Goal: Task Accomplishment & Management: Complete application form

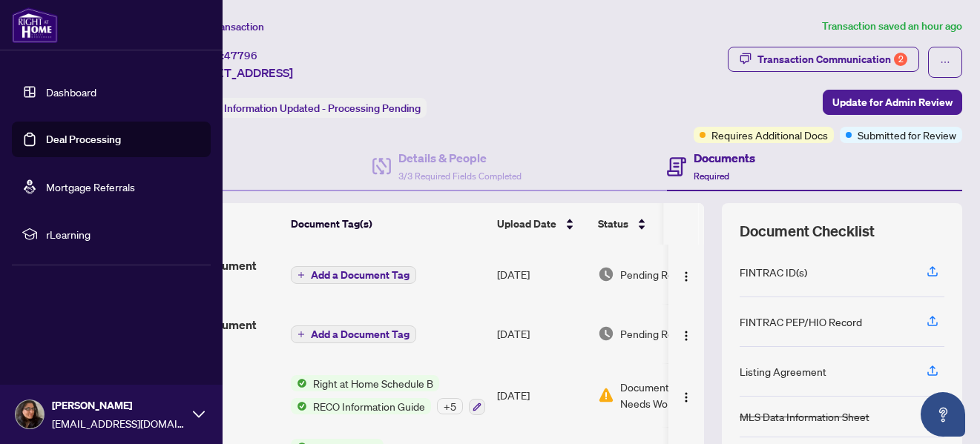
click at [48, 87] on link "Dashboard" at bounding box center [71, 91] width 50 height 13
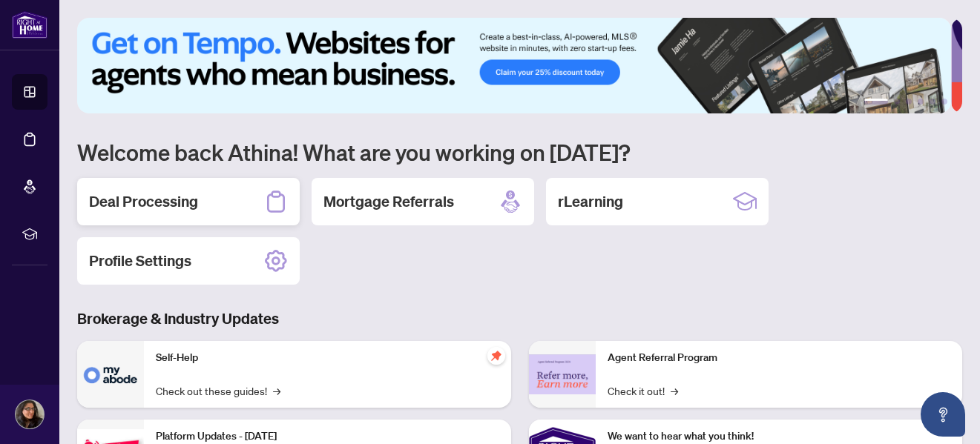
click at [197, 203] on h2 "Deal Processing" at bounding box center [143, 201] width 109 height 21
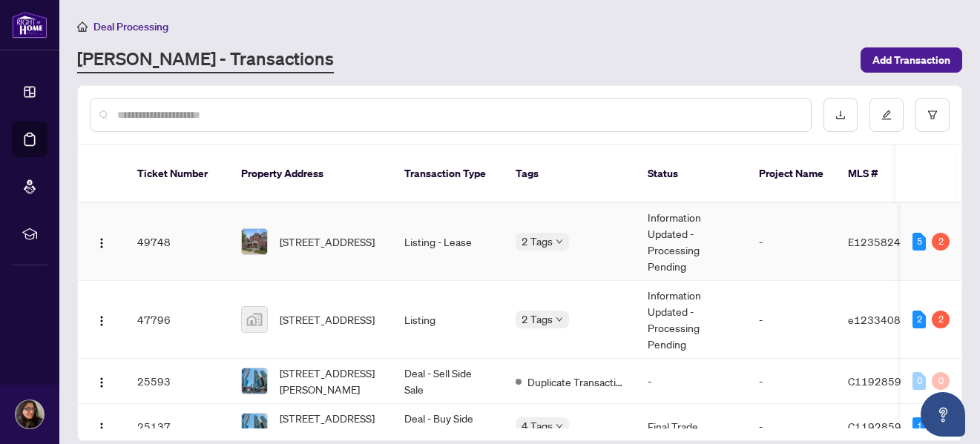
click at [453, 228] on td "Listing - Lease" at bounding box center [448, 242] width 111 height 78
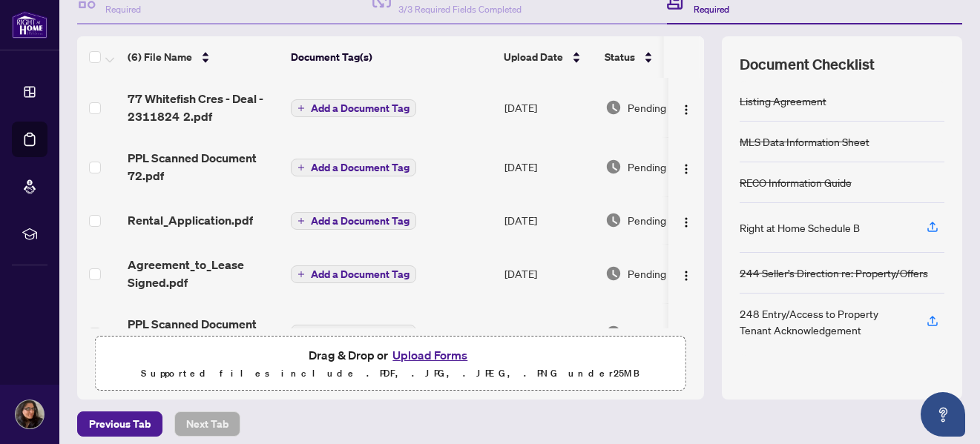
scroll to position [177, 0]
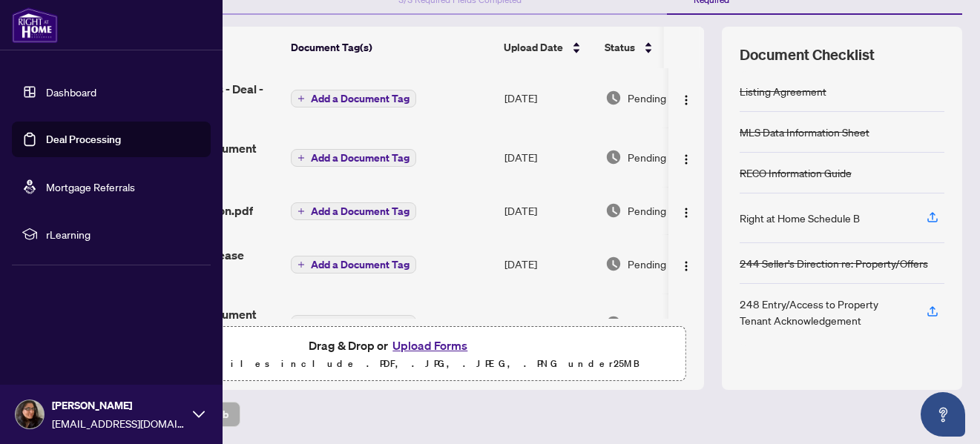
click at [46, 88] on link "Dashboard" at bounding box center [71, 91] width 50 height 13
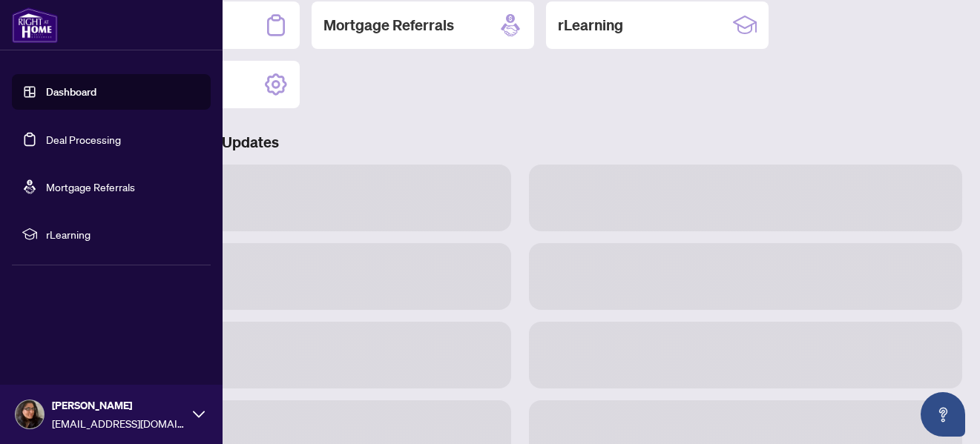
scroll to position [176, 0]
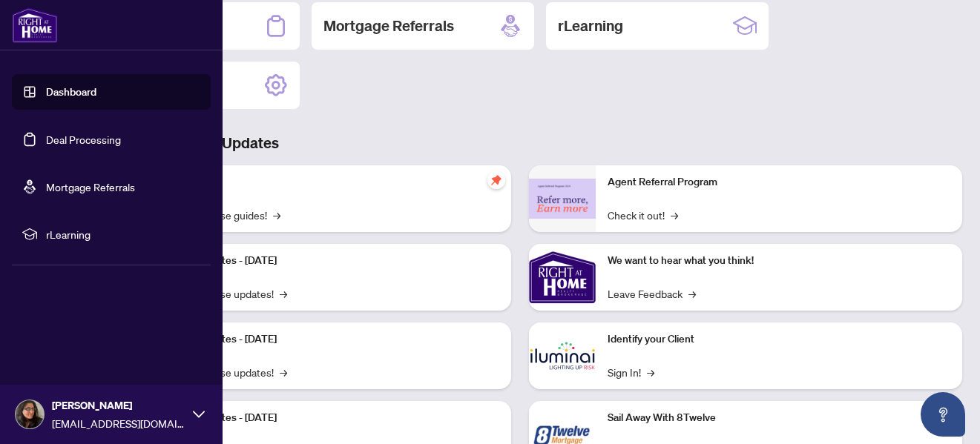
click at [46, 88] on link "Dashboard" at bounding box center [71, 91] width 50 height 13
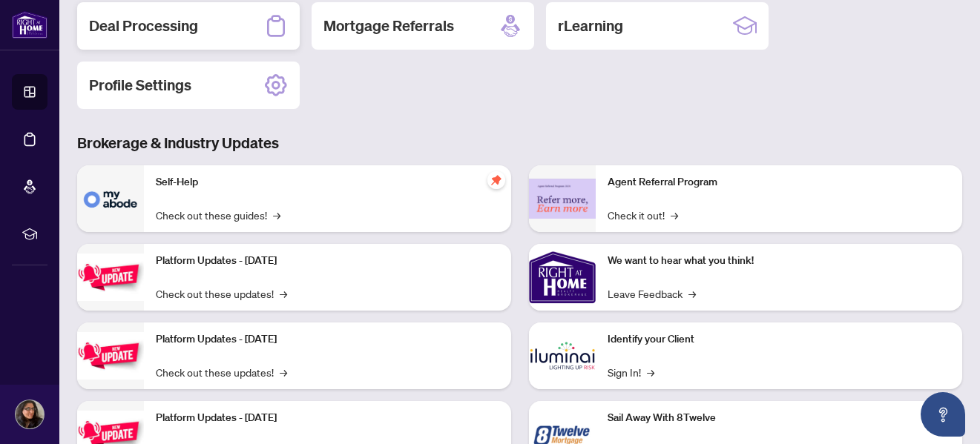
click at [189, 27] on h2 "Deal Processing" at bounding box center [143, 26] width 109 height 21
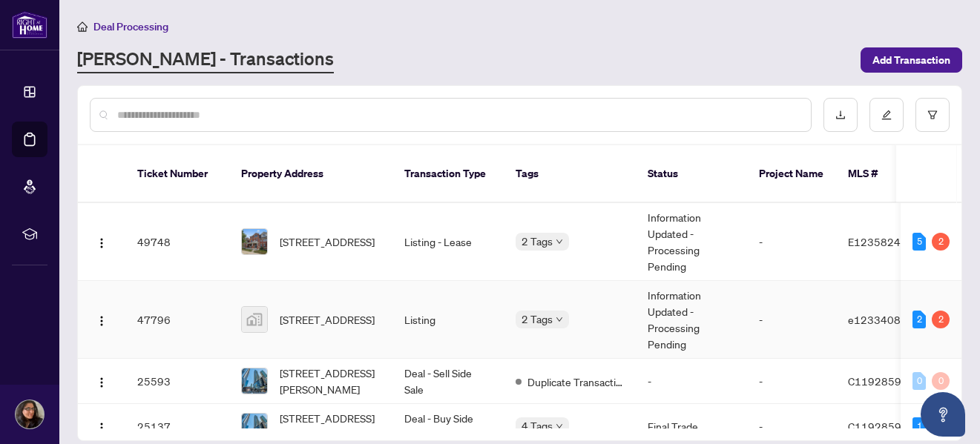
click at [448, 307] on td "Listing" at bounding box center [448, 320] width 111 height 78
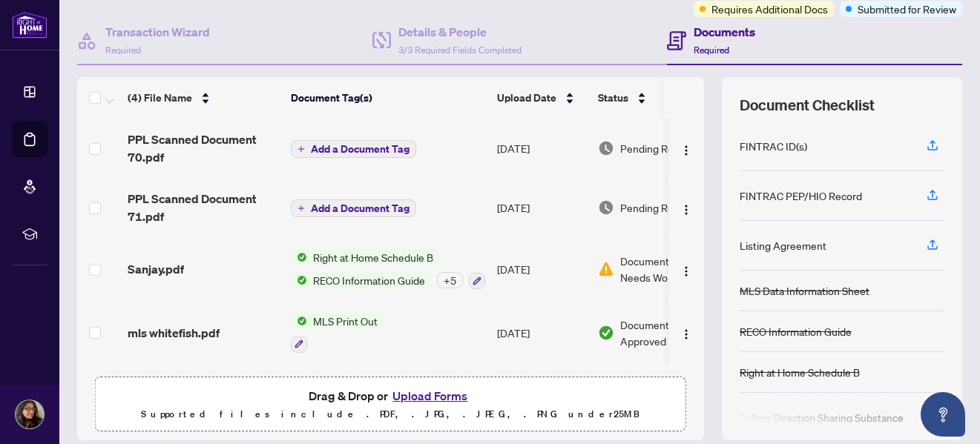
scroll to position [177, 0]
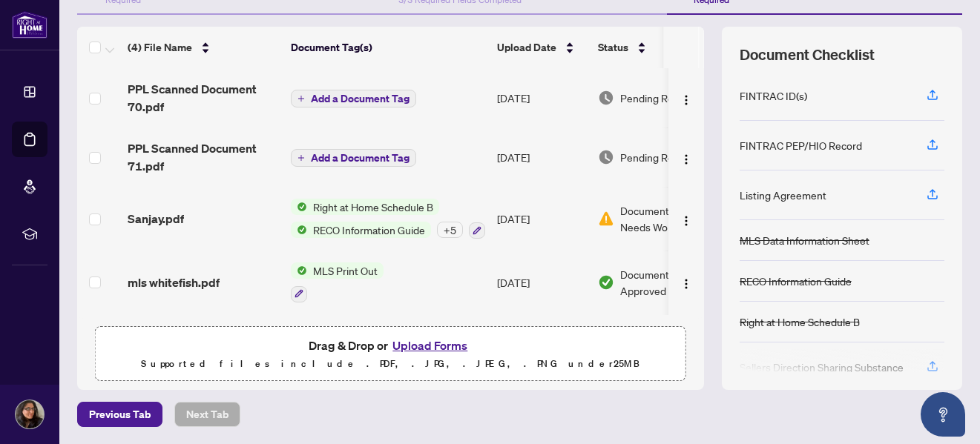
click at [427, 344] on button "Upload Forms" at bounding box center [430, 345] width 84 height 19
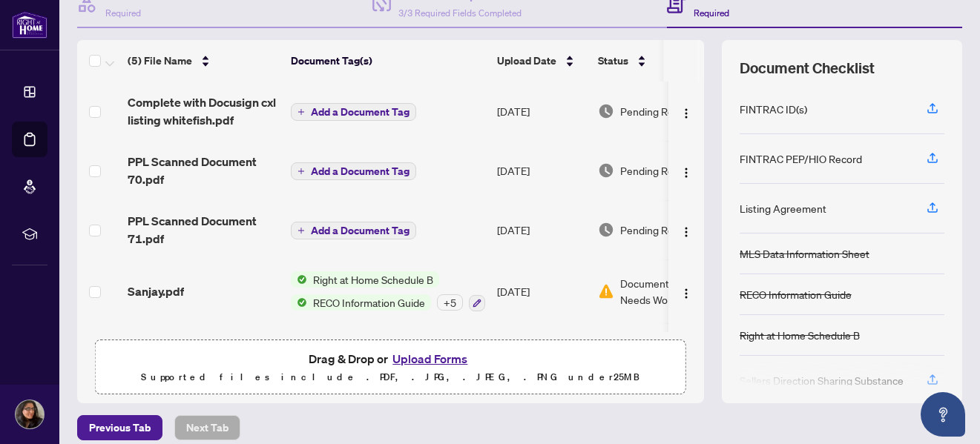
scroll to position [0, 0]
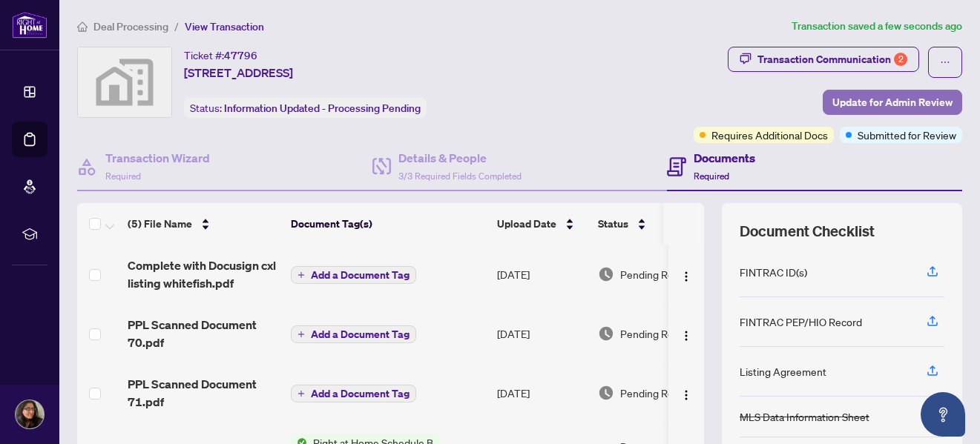
click at [844, 102] on span "Update for Admin Review" at bounding box center [893, 103] width 120 height 24
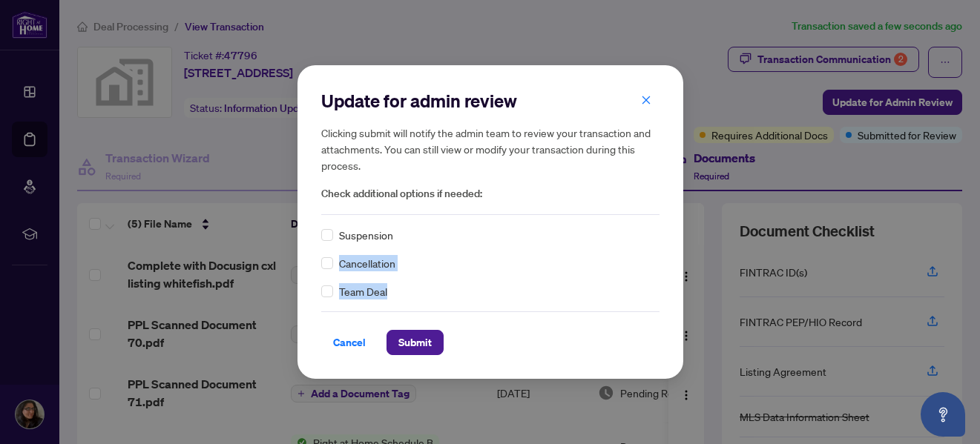
click at [327, 263] on div "Update for admin review Clicking submit will notify the admin team to review yo…" at bounding box center [490, 222] width 338 height 266
click at [410, 344] on span "Submit" at bounding box center [414, 343] width 33 height 24
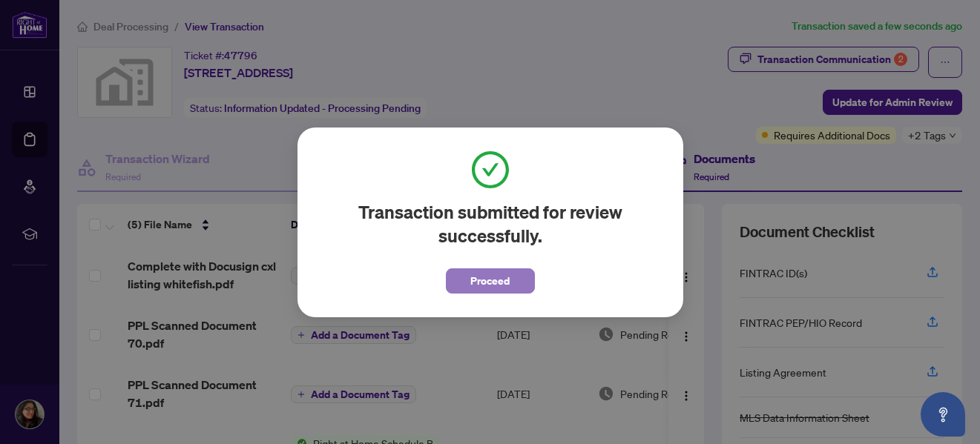
click at [485, 279] on span "Proceed" at bounding box center [489, 281] width 39 height 24
